Goal: Transaction & Acquisition: Purchase product/service

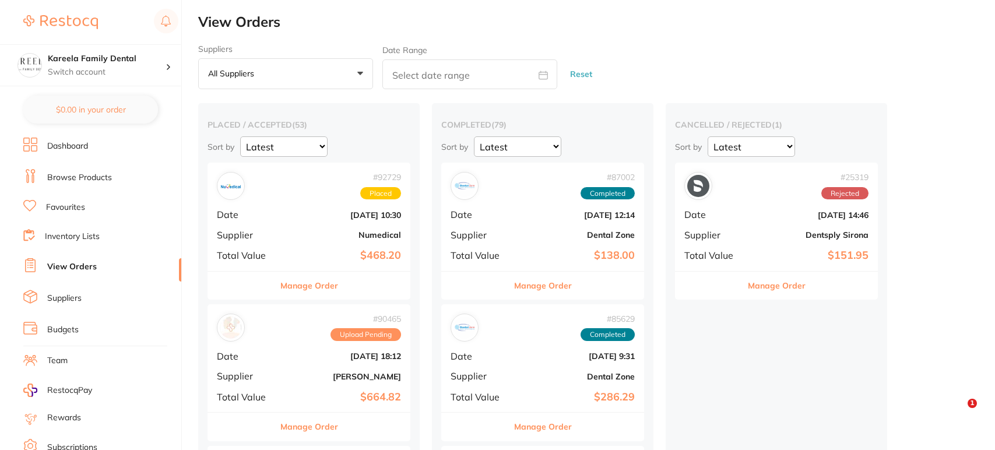
checkbox input "false"
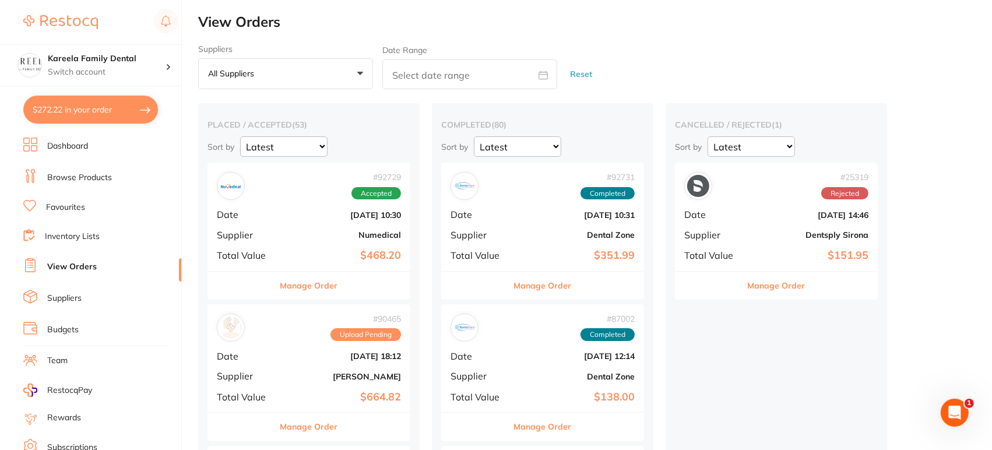
click at [115, 171] on li "Browse Products" at bounding box center [102, 177] width 158 height 17
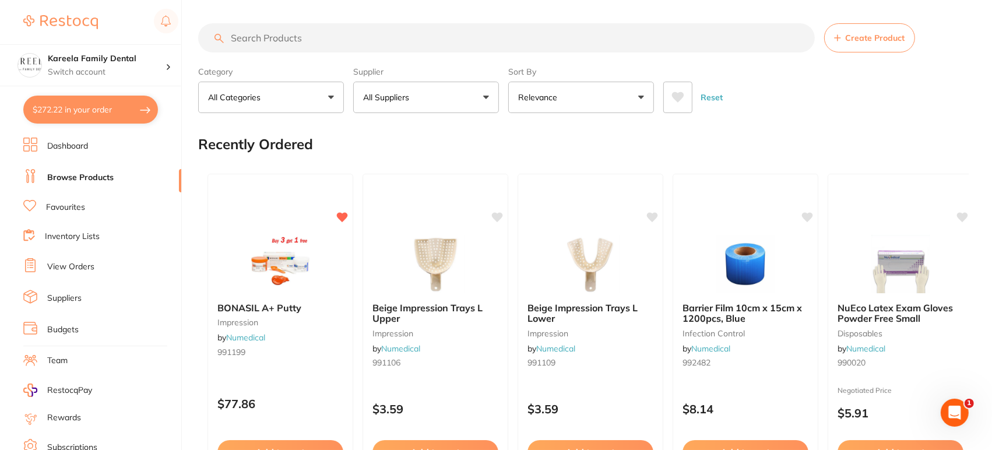
click at [378, 42] on input "search" at bounding box center [506, 37] width 617 height 29
click at [298, 36] on input "search" at bounding box center [506, 37] width 617 height 29
type input "luer lock"
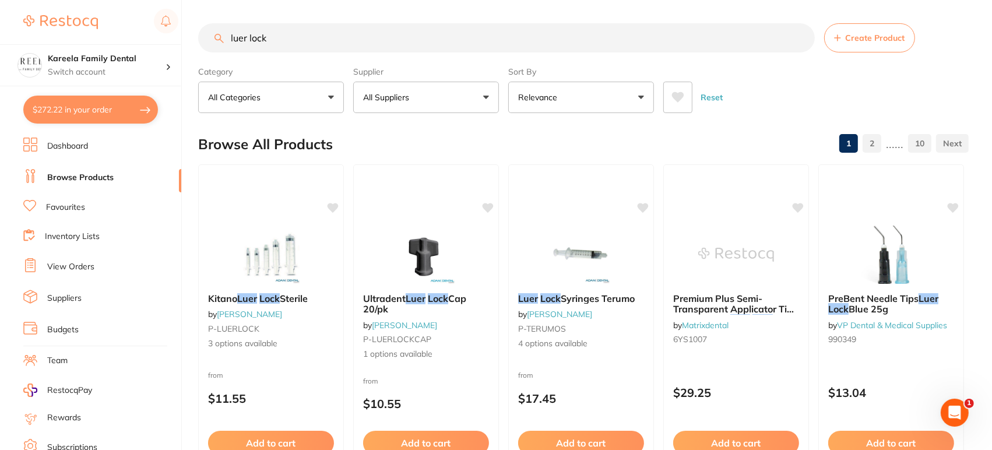
click at [446, 97] on button "All Suppliers" at bounding box center [426, 97] width 146 height 31
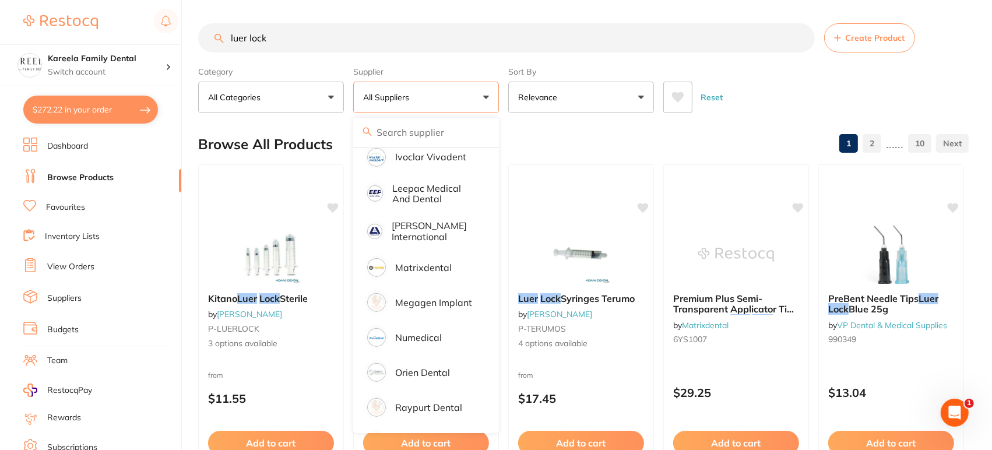
scroll to position [518, 0]
click at [430, 332] on p "Numedical" at bounding box center [418, 337] width 47 height 10
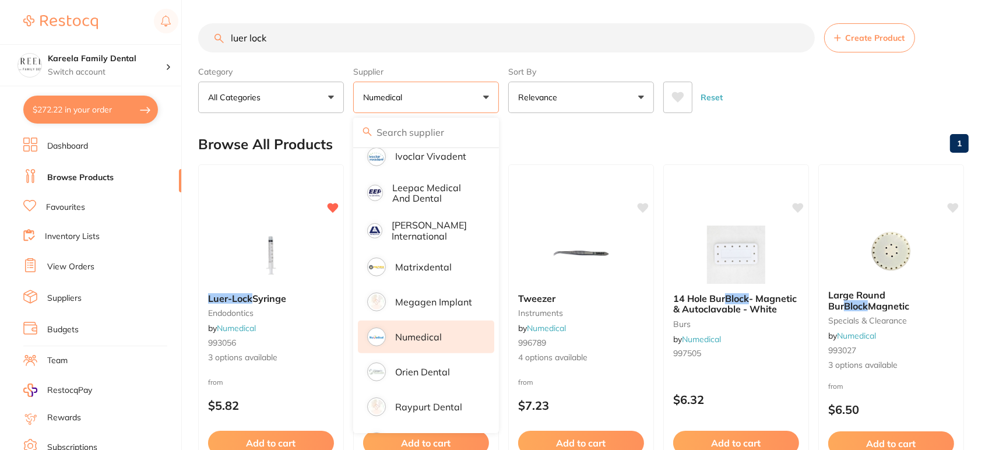
click at [673, 95] on icon at bounding box center [678, 97] width 12 height 10
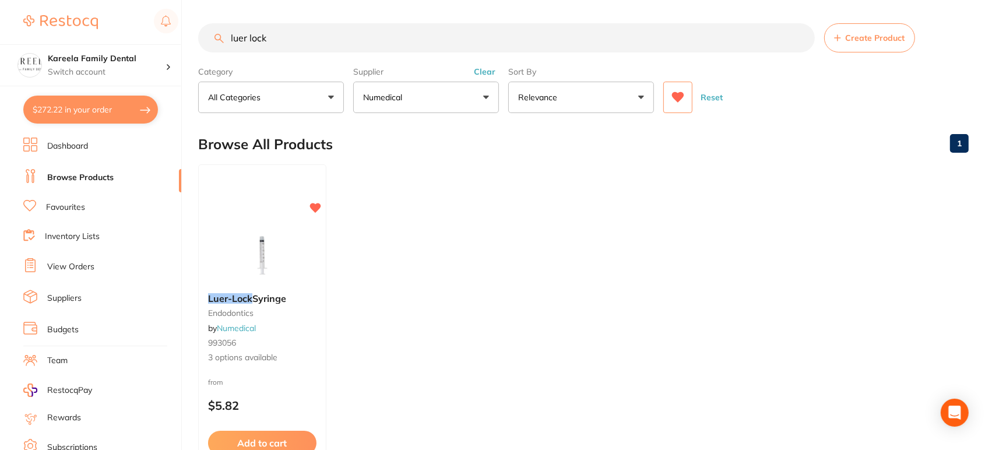
scroll to position [0, 0]
click at [824, 80] on div "Reset" at bounding box center [812, 92] width 296 height 41
click at [251, 248] on img at bounding box center [262, 253] width 76 height 59
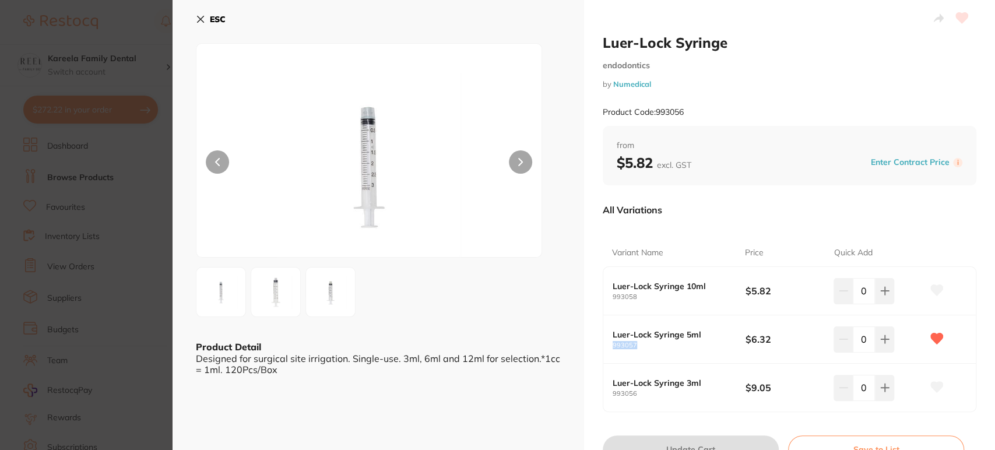
drag, startPoint x: 642, startPoint y: 342, endPoint x: 599, endPoint y: 346, distance: 42.8
click at [599, 346] on div "Luer-Lock Syringe endodontics by Numedical Product Code: 993056 from $5.82 excl…" at bounding box center [790, 248] width 412 height 497
